Goal: Task Accomplishment & Management: Manage account settings

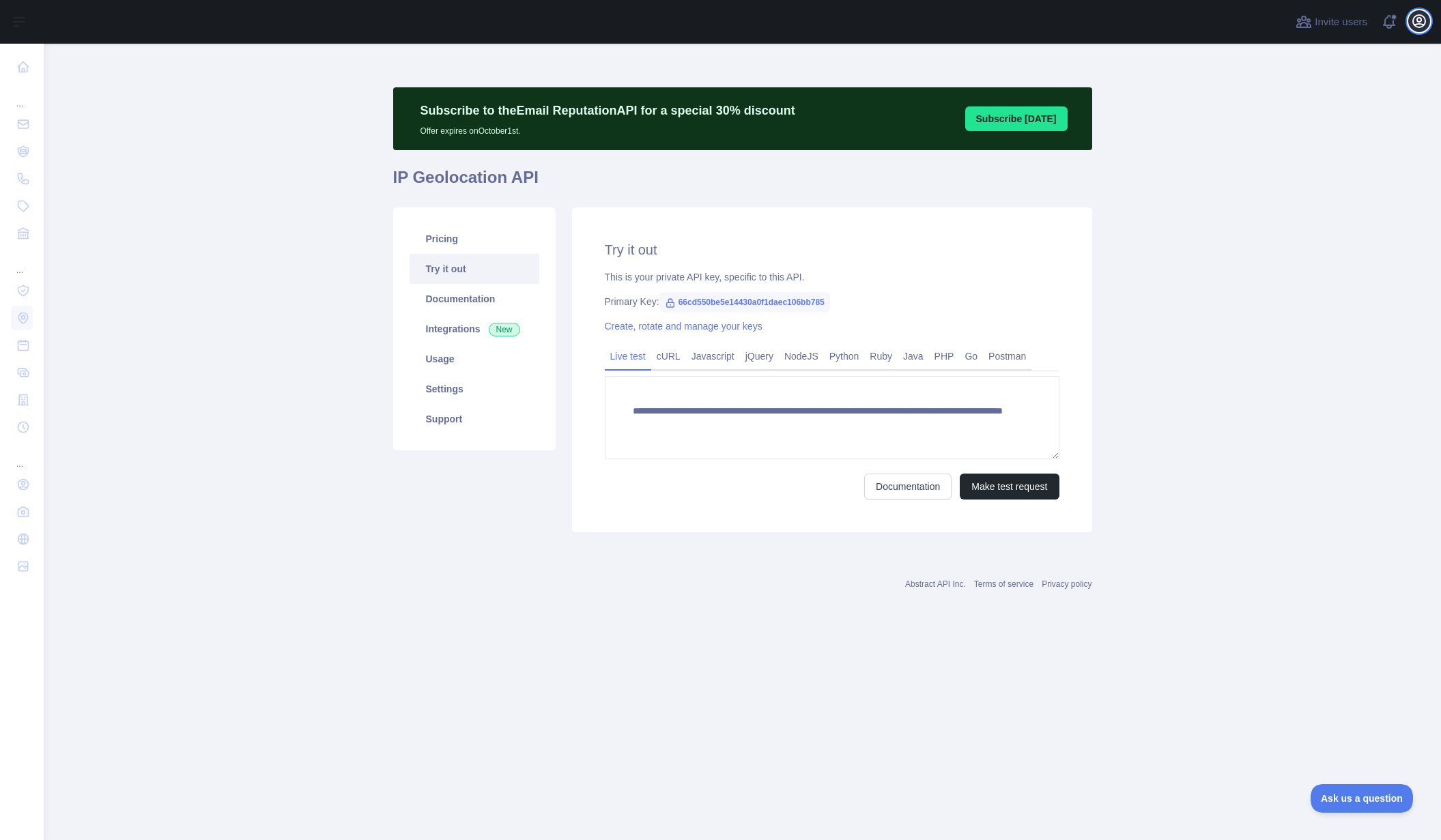
click at [1409, 25] on button "Open user menu" at bounding box center [1419, 21] width 22 height 22
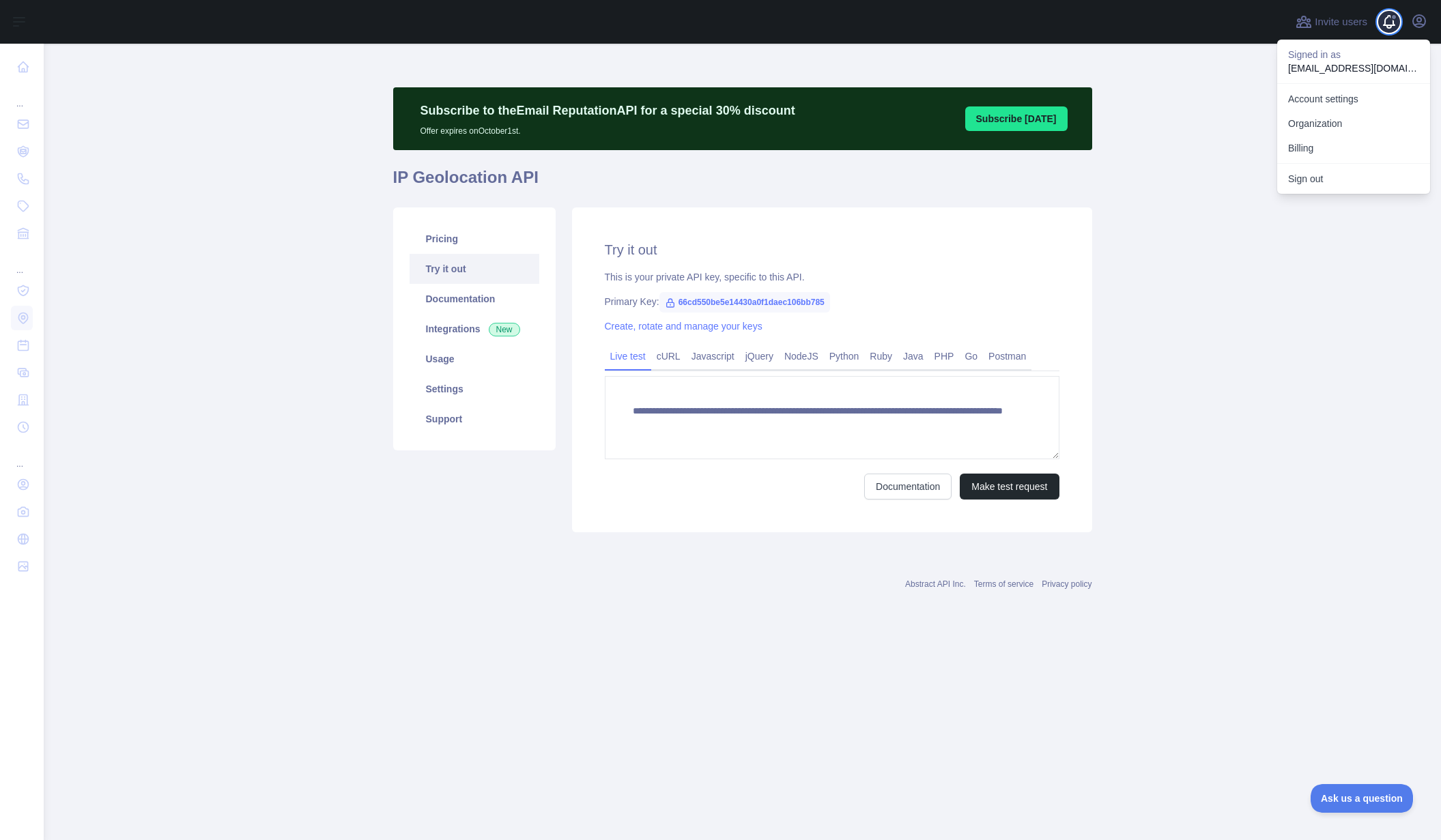
click at [1387, 22] on span at bounding box center [1395, 22] width 27 height 44
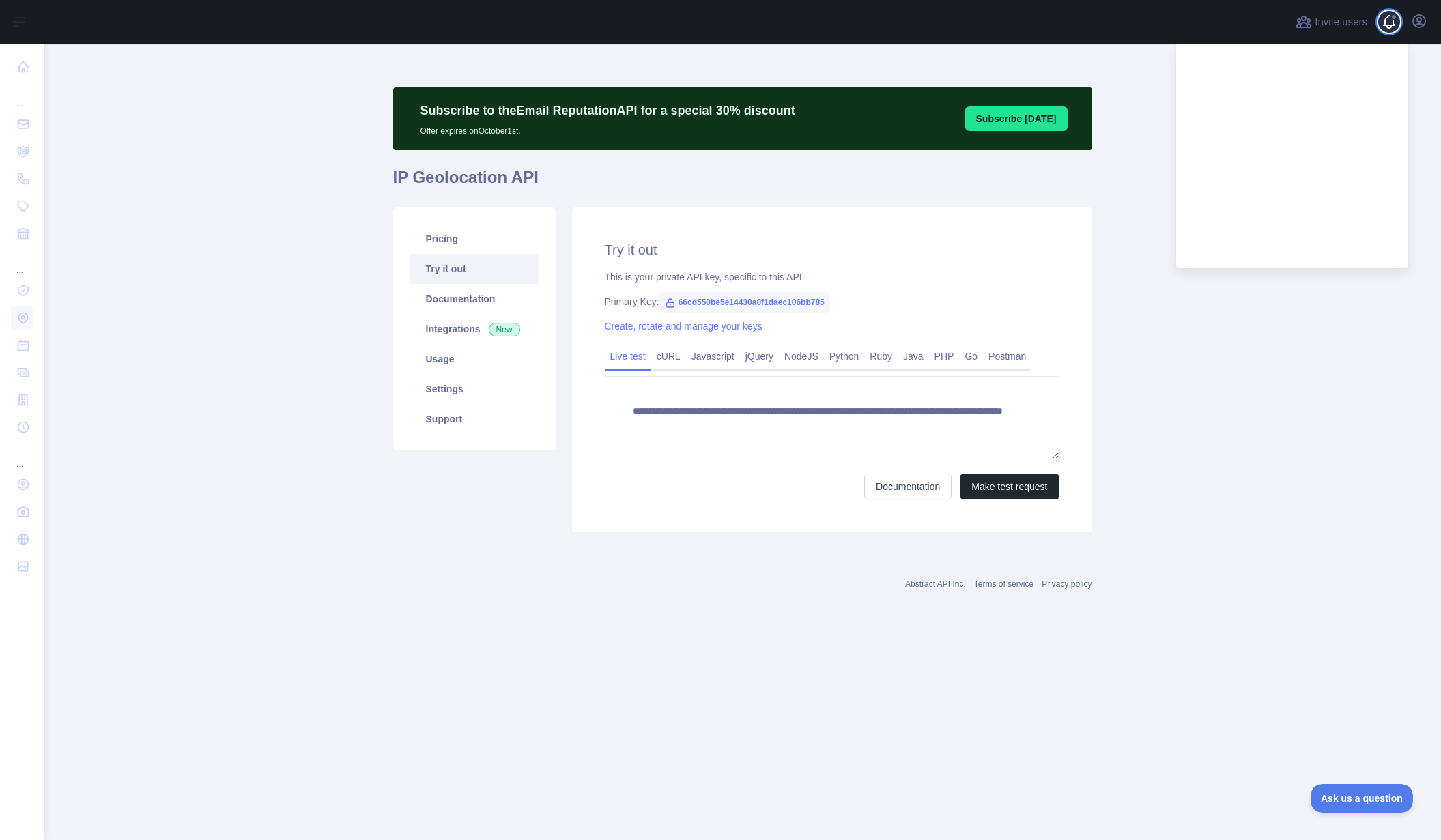
click at [1387, 22] on span at bounding box center [1395, 22] width 27 height 44
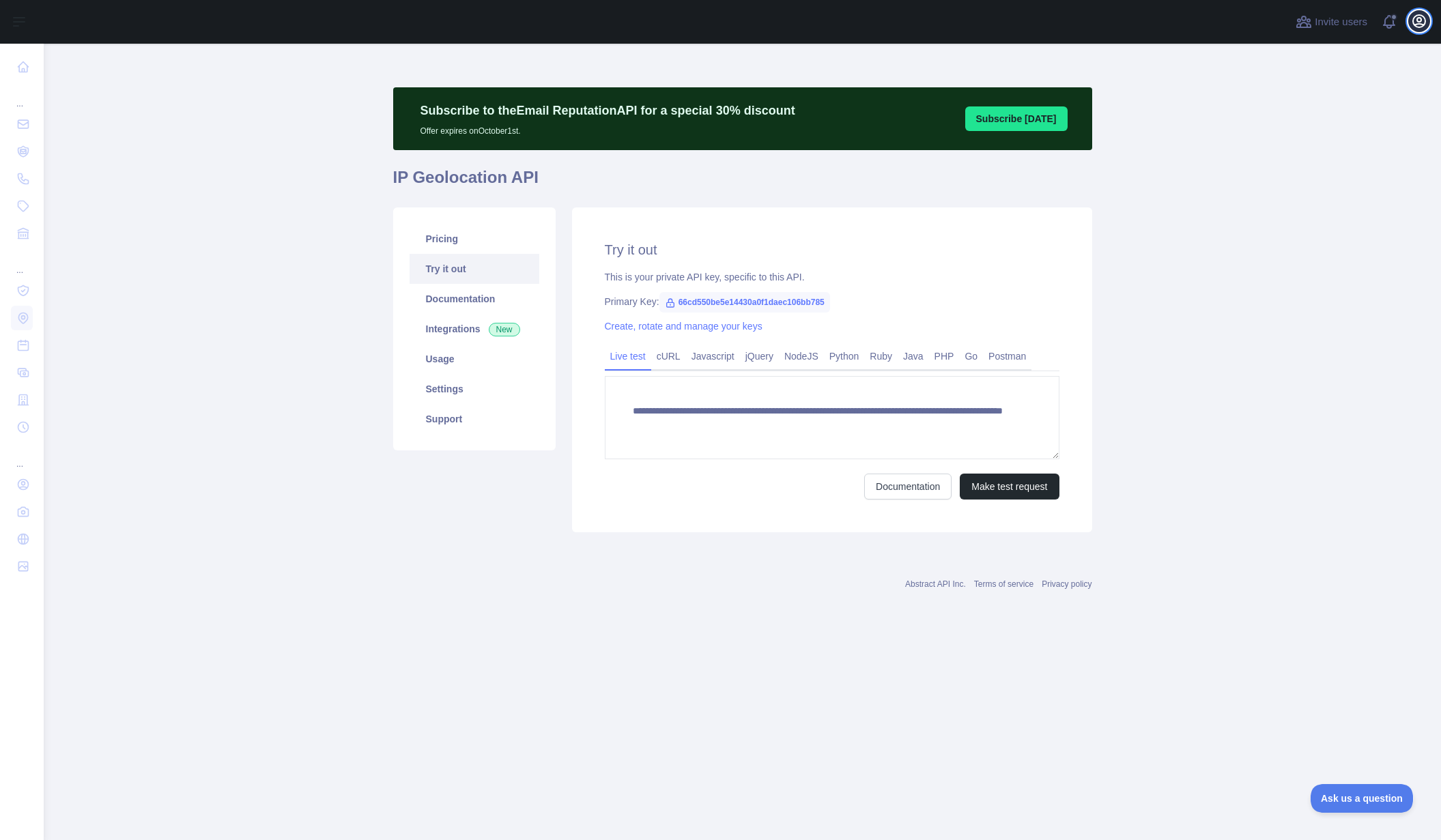
click at [1413, 22] on icon "button" at bounding box center [1418, 20] width 12 height 12
click at [1325, 94] on link "Account settings" at bounding box center [1353, 98] width 153 height 25
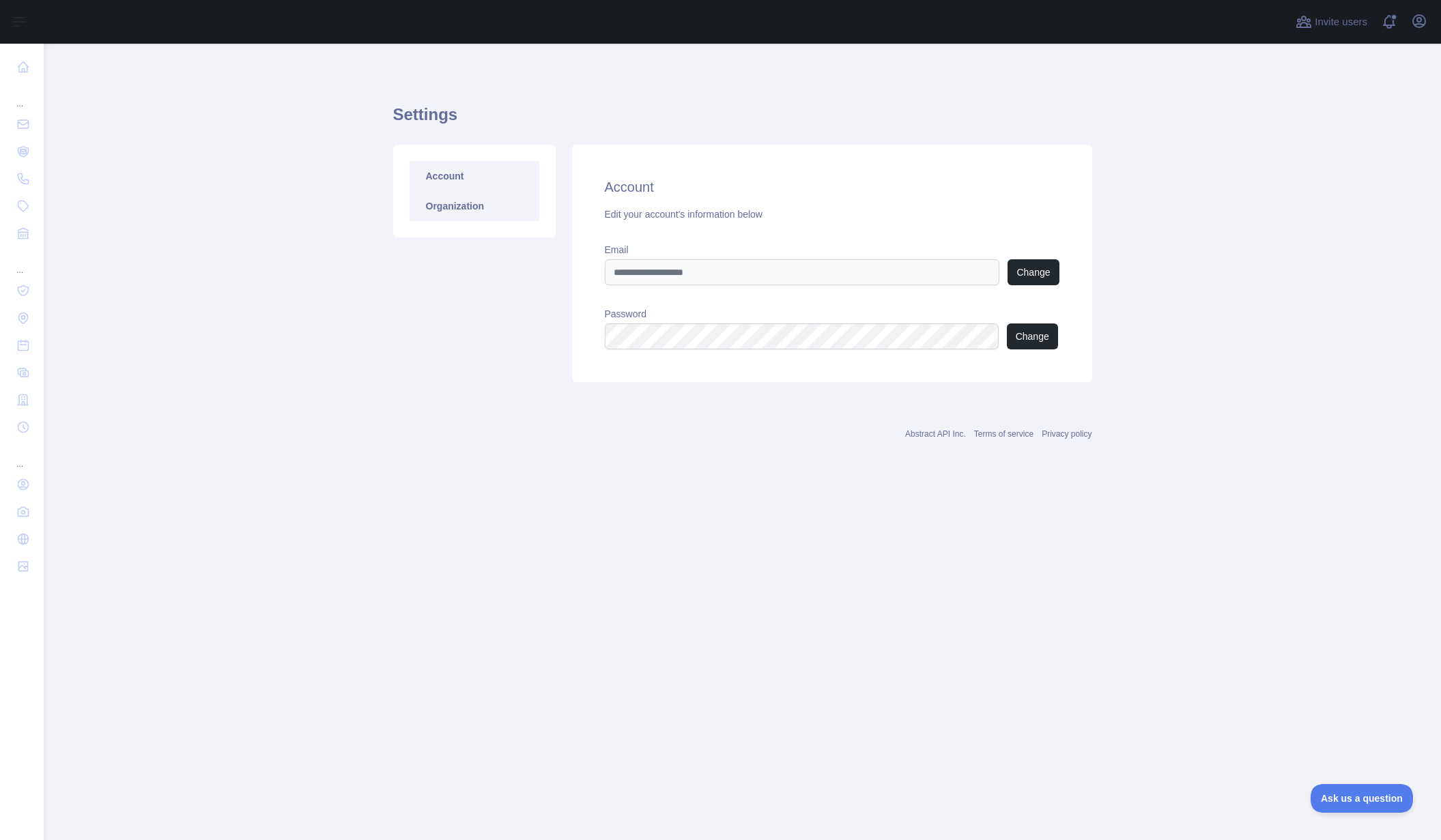
click at [469, 207] on link "Organization" at bounding box center [474, 206] width 129 height 30
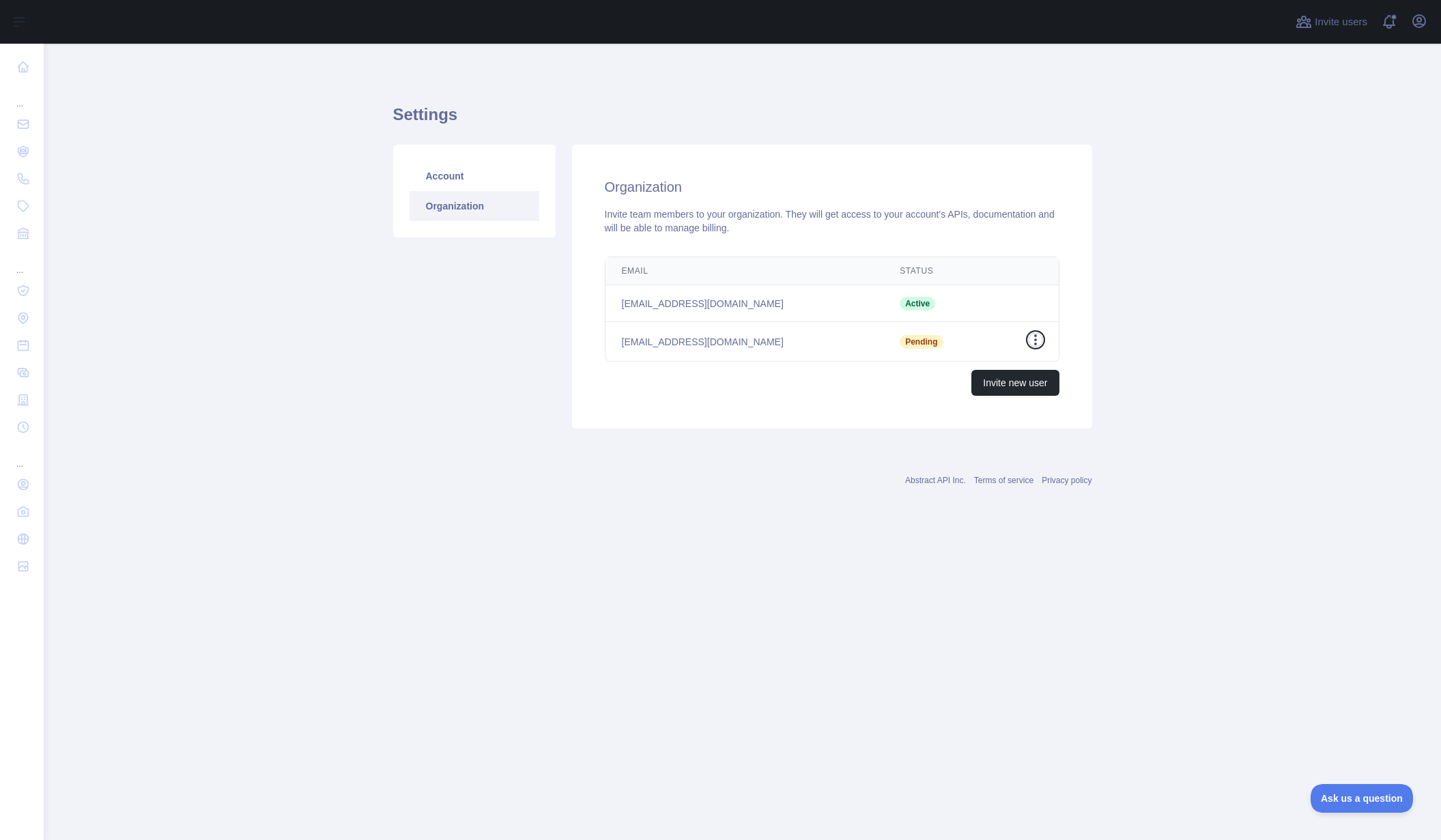
click at [1035, 339] on icon "button" at bounding box center [1036, 340] width 3 height 11
click at [975, 362] on button "Resend invite" at bounding box center [965, 367] width 153 height 25
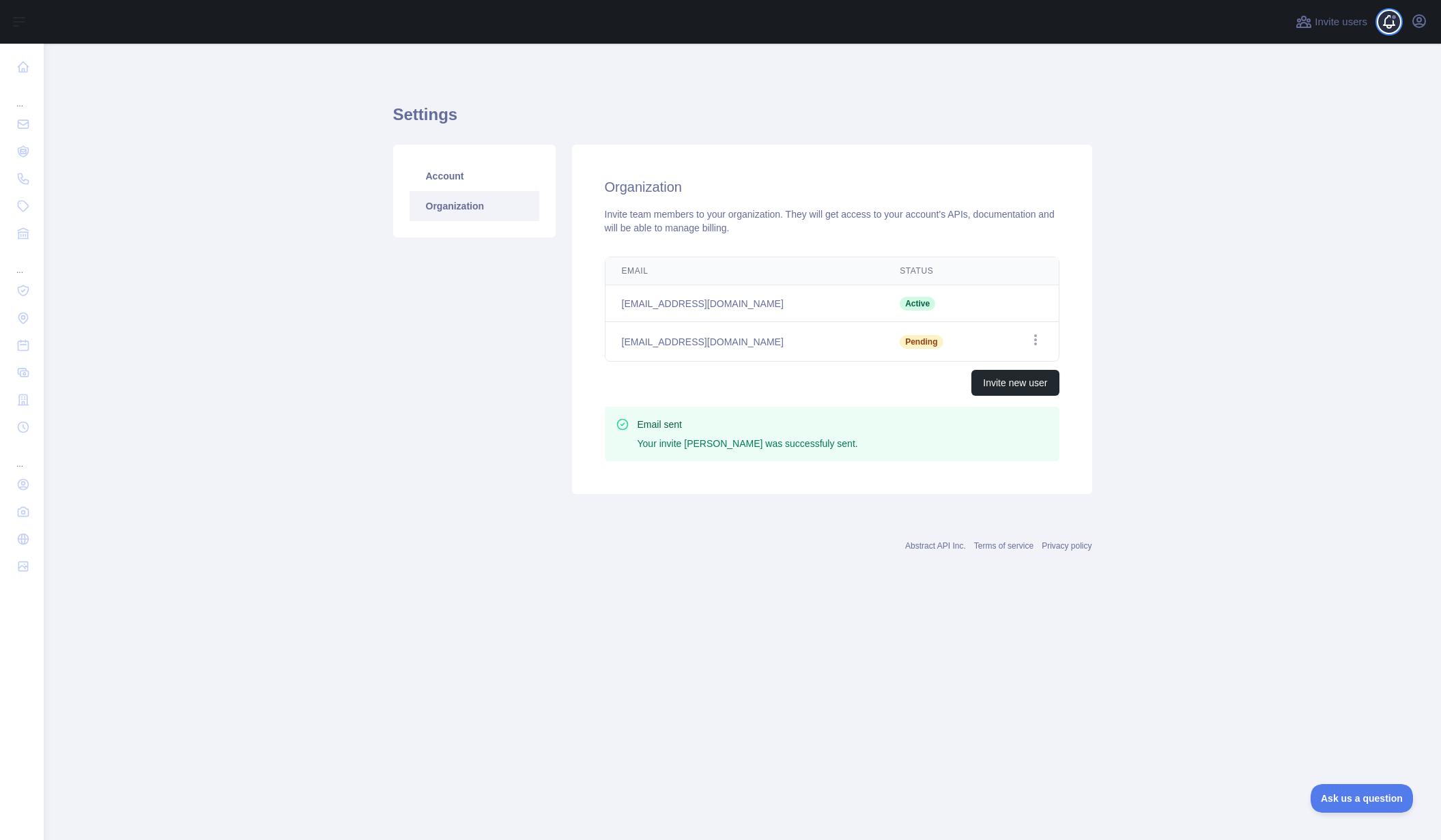
click at [1385, 25] on span at bounding box center [1395, 22] width 27 height 44
click at [1384, 25] on span at bounding box center [1395, 22] width 27 height 44
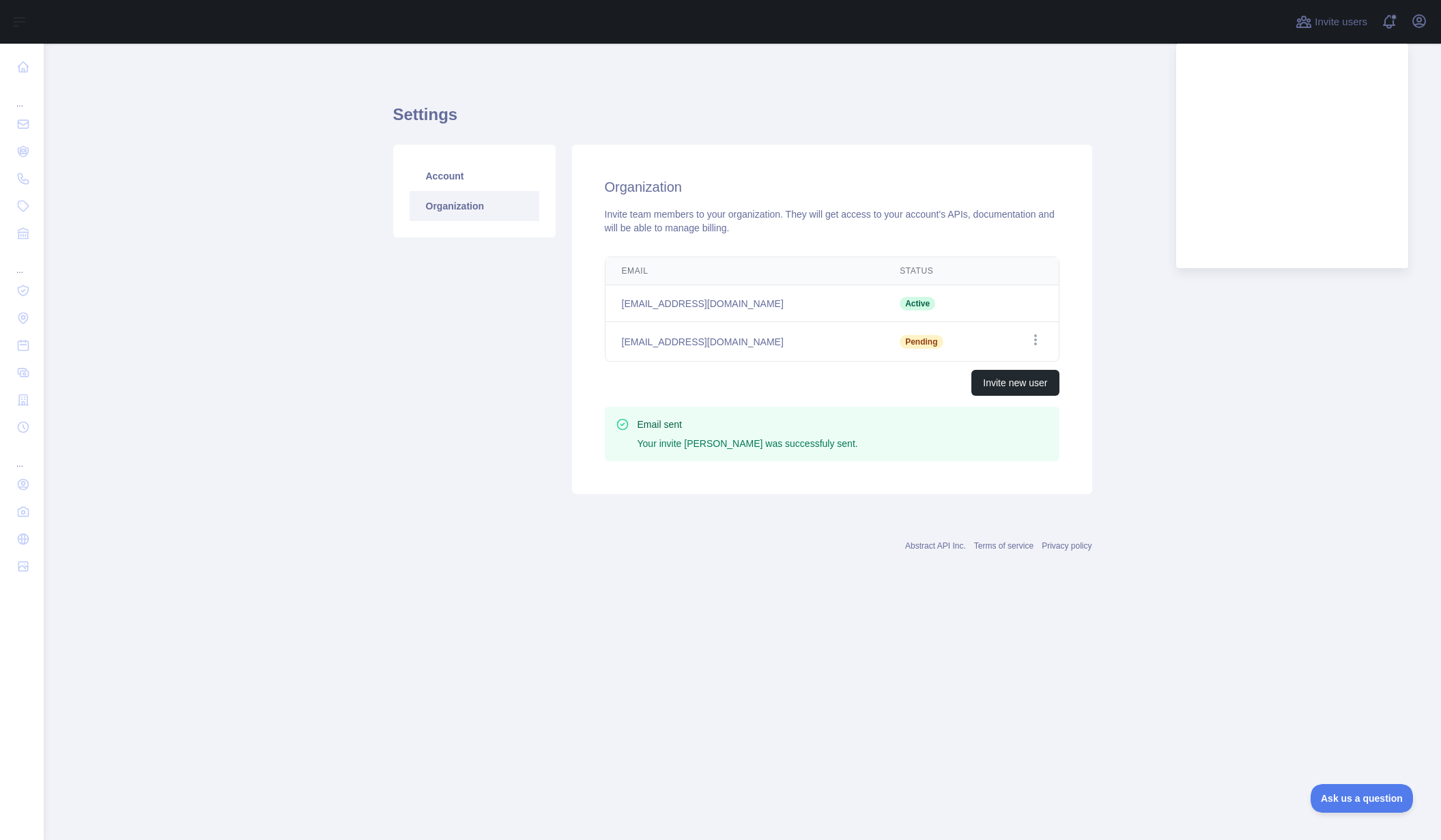
click at [290, 205] on main "Settings Account Organization Organization Invite team members to your organiza…" at bounding box center [742, 442] width 1397 height 796
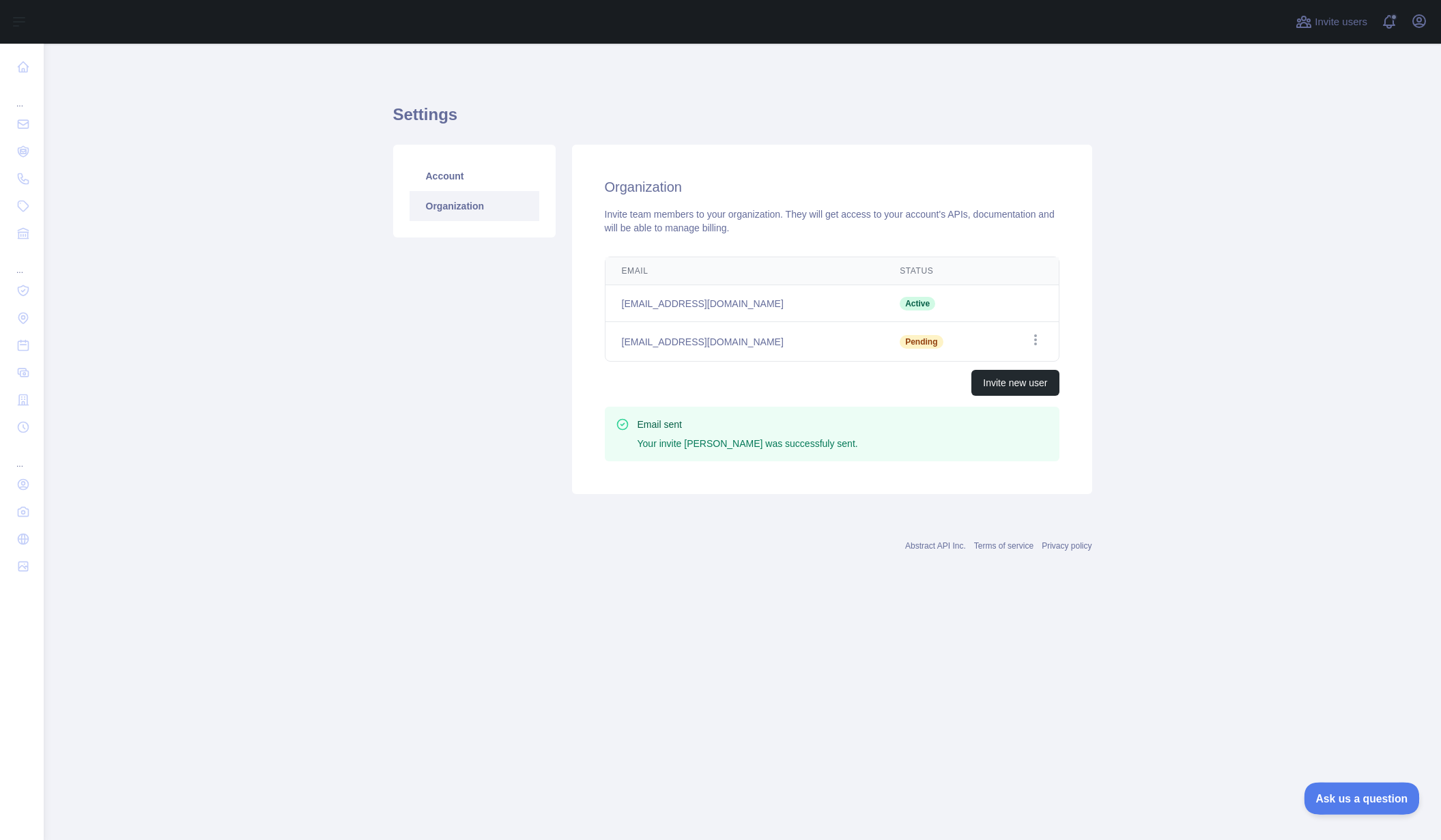
click at [1345, 801] on span "Ask us a question" at bounding box center [1355, 796] width 103 height 10
